Goal: Task Accomplishment & Management: Use online tool/utility

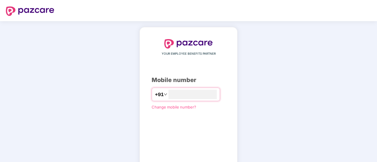
type input "**********"
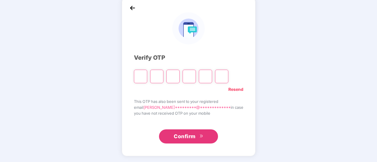
scroll to position [29, 0]
type input "*"
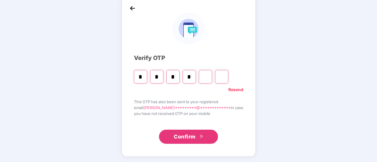
type input "*"
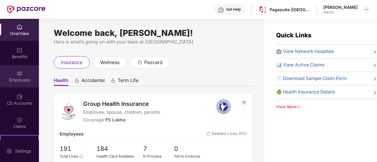
click at [22, 78] on div "Employees" at bounding box center [19, 80] width 39 height 6
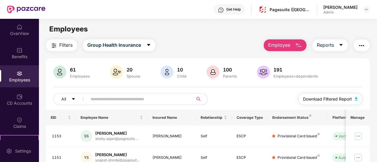
click at [328, 102] on span "Download Filtered Report" at bounding box center [327, 99] width 49 height 6
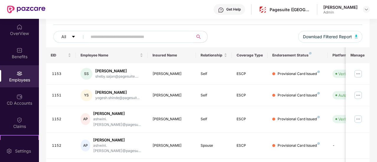
scroll to position [63, 0]
click at [105, 37] on input "text" at bounding box center [137, 36] width 95 height 9
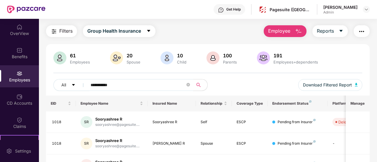
scroll to position [0, 0]
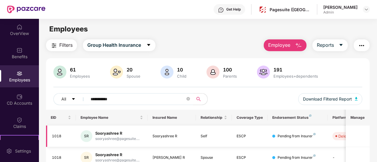
type input "**********"
click at [327, 133] on td "Pending from Insurer" at bounding box center [297, 137] width 60 height 22
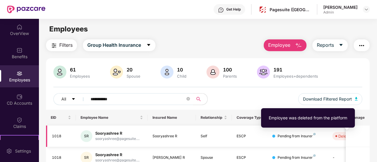
click at [333, 138] on span "Deleted" at bounding box center [343, 136] width 23 height 8
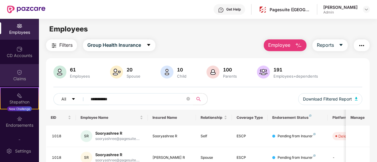
scroll to position [48, 0]
click at [23, 77] on div "Claims" at bounding box center [19, 78] width 39 height 6
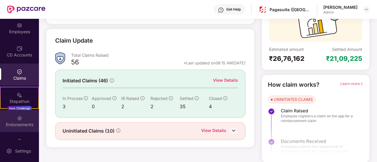
scroll to position [65, 0]
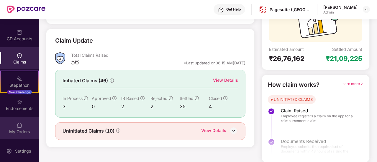
click at [22, 131] on div "My Orders" at bounding box center [19, 132] width 39 height 6
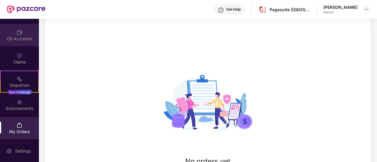
scroll to position [68, 0]
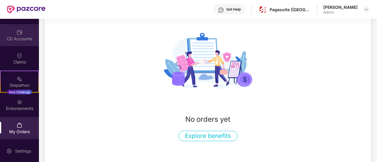
click at [22, 45] on div "CD Accounts" at bounding box center [19, 35] width 39 height 22
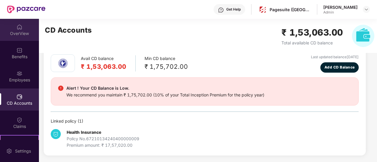
click at [15, 34] on div "OverView" at bounding box center [19, 34] width 39 height 6
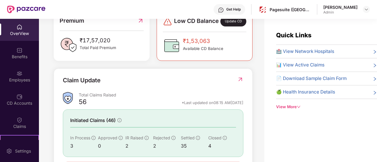
scroll to position [203, 0]
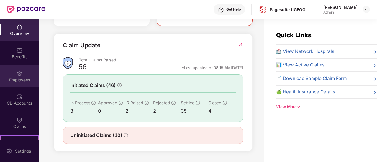
click at [19, 74] on img at bounding box center [20, 74] width 6 height 6
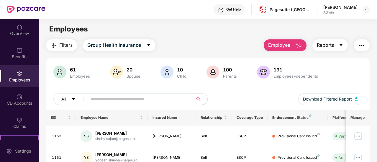
click at [325, 48] on span "Reports" at bounding box center [325, 45] width 17 height 7
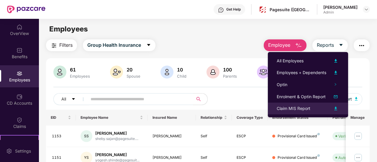
click at [335, 108] on img at bounding box center [335, 108] width 7 height 7
